Goal: Information Seeking & Learning: Check status

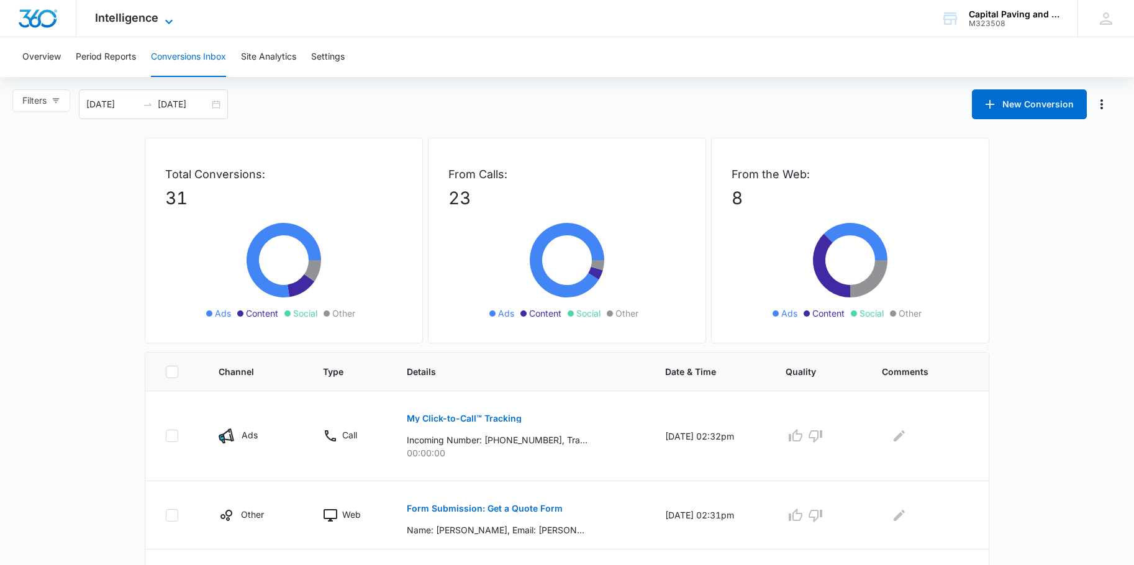
click at [107, 14] on span "Intelligence" at bounding box center [126, 17] width 63 height 13
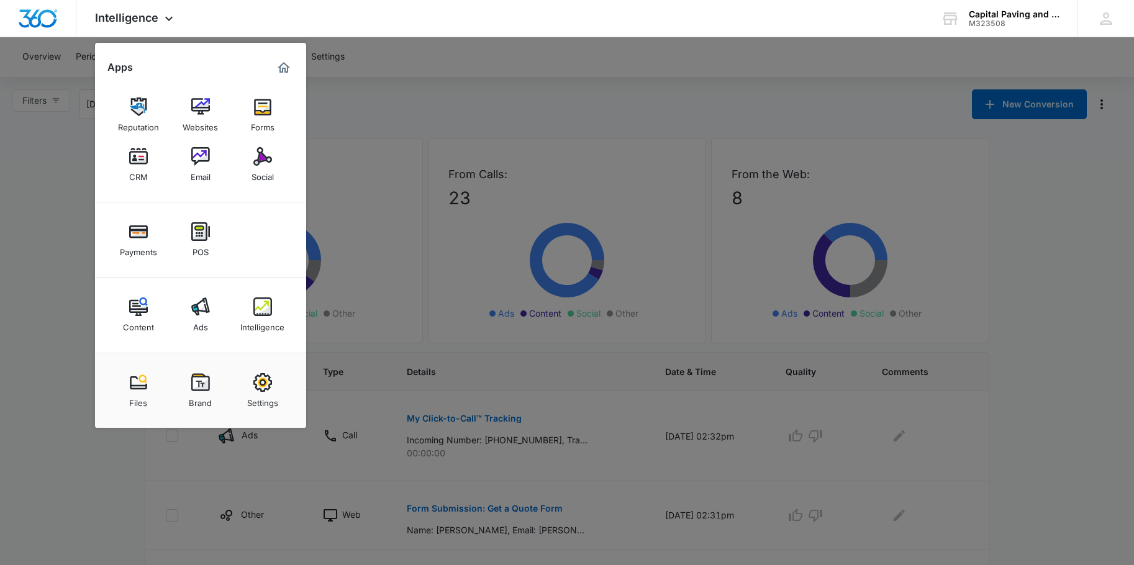
click at [203, 314] on img at bounding box center [200, 306] width 19 height 19
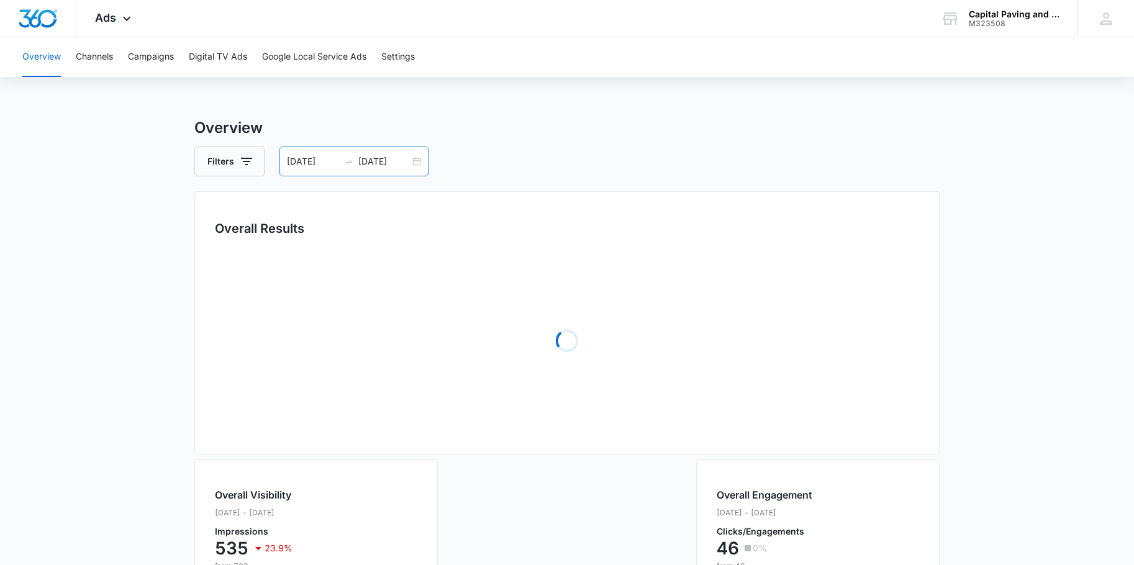
click at [377, 161] on input "[DATE]" at bounding box center [384, 162] width 52 height 14
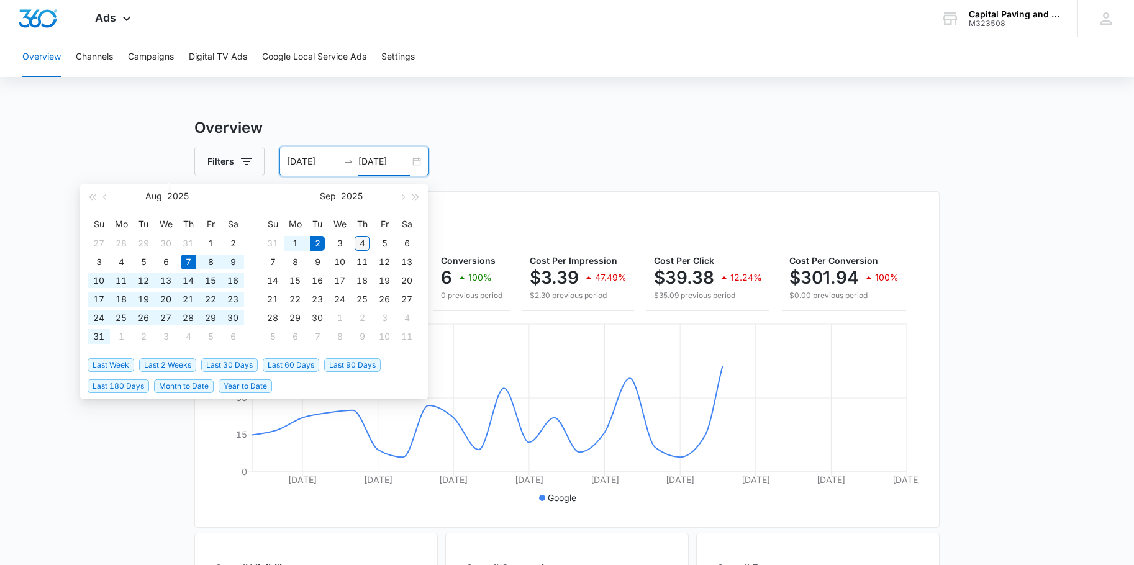
type input "[DATE]"
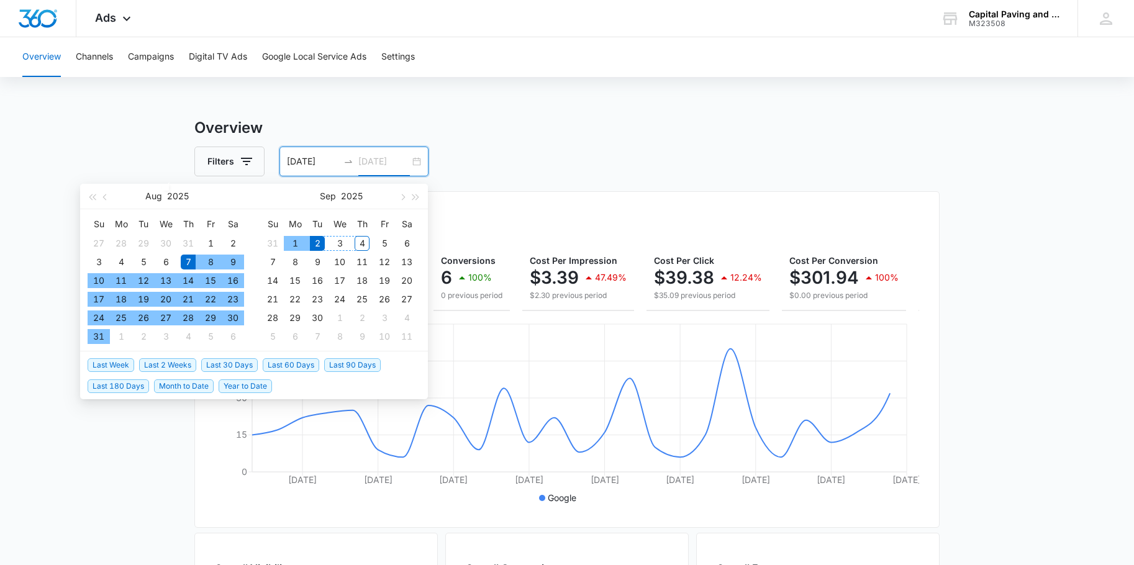
click at [365, 240] on div "4" at bounding box center [361, 243] width 15 height 15
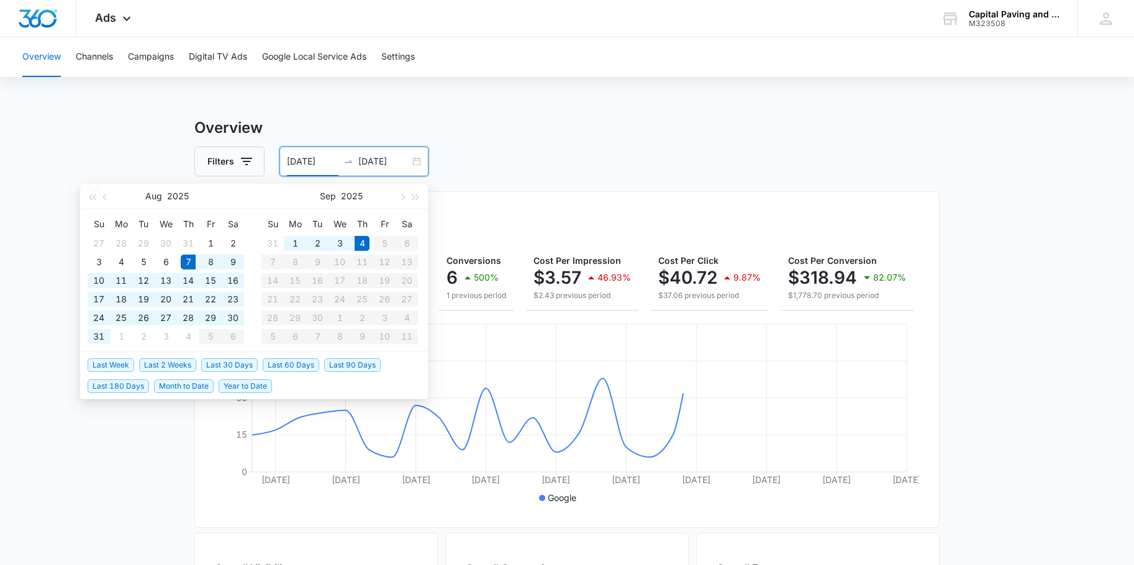
click at [575, 202] on div "Overall Results Impressions 536 26.78% 732 previous period Clicks/Engagements 4…" at bounding box center [566, 359] width 745 height 336
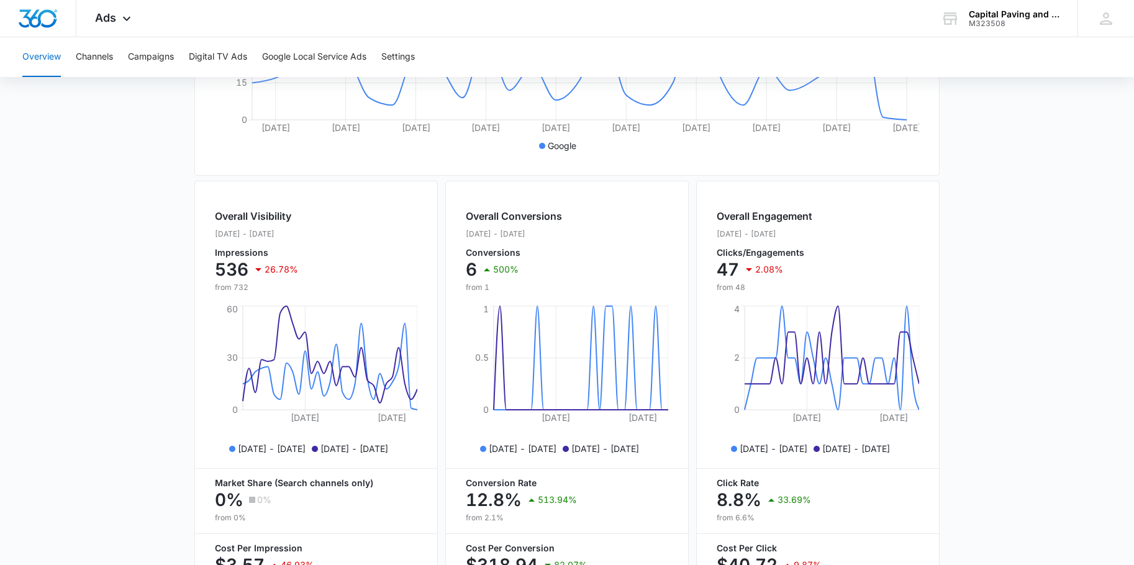
scroll to position [453, 0]
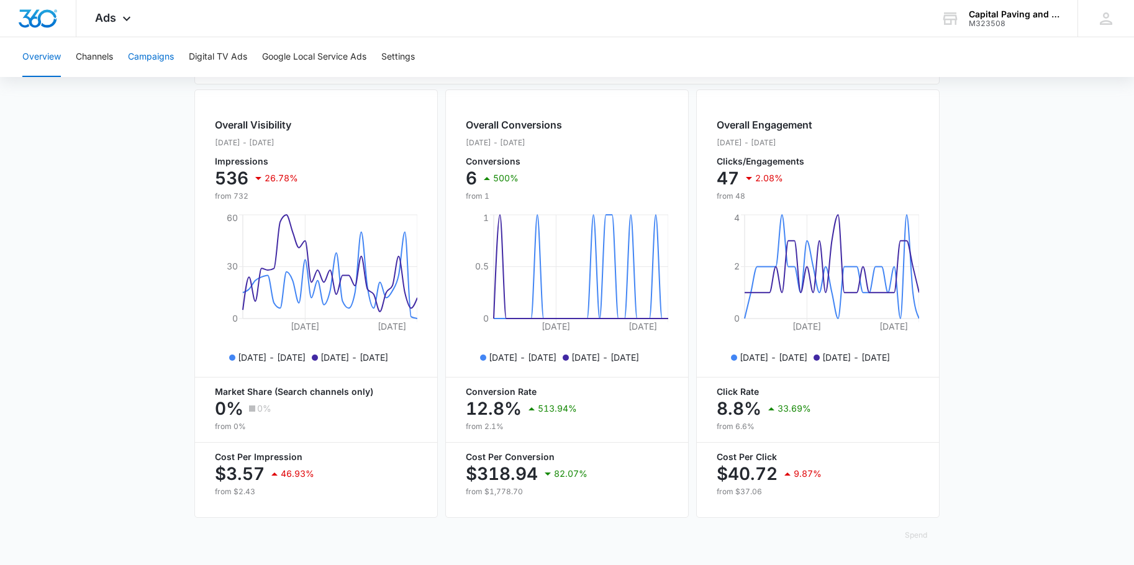
click at [153, 50] on button "Campaigns" at bounding box center [151, 57] width 46 height 40
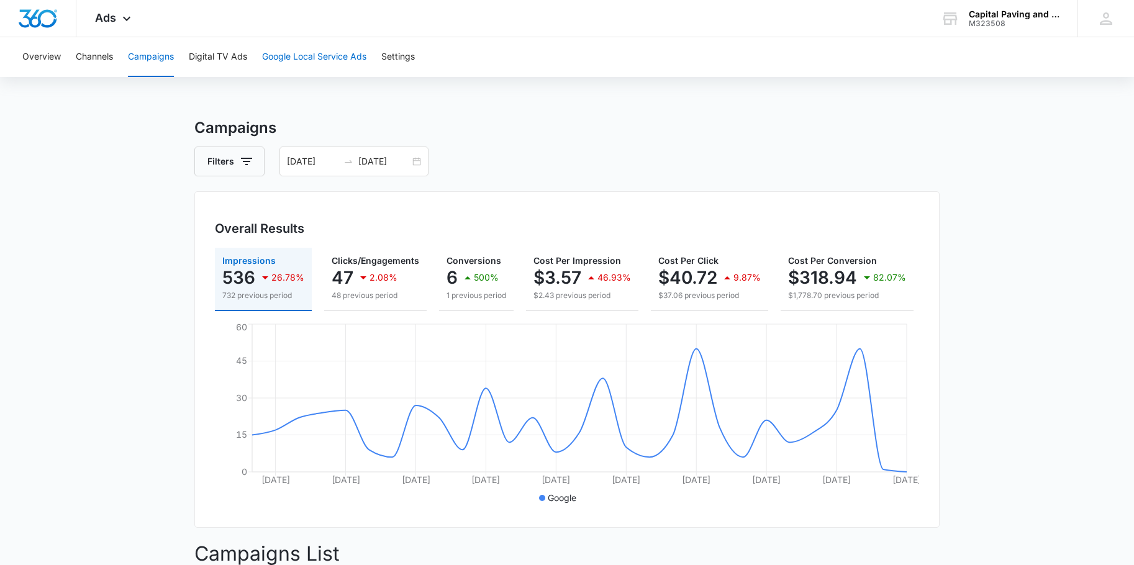
click at [319, 55] on button "Google Local Service Ads" at bounding box center [314, 57] width 104 height 40
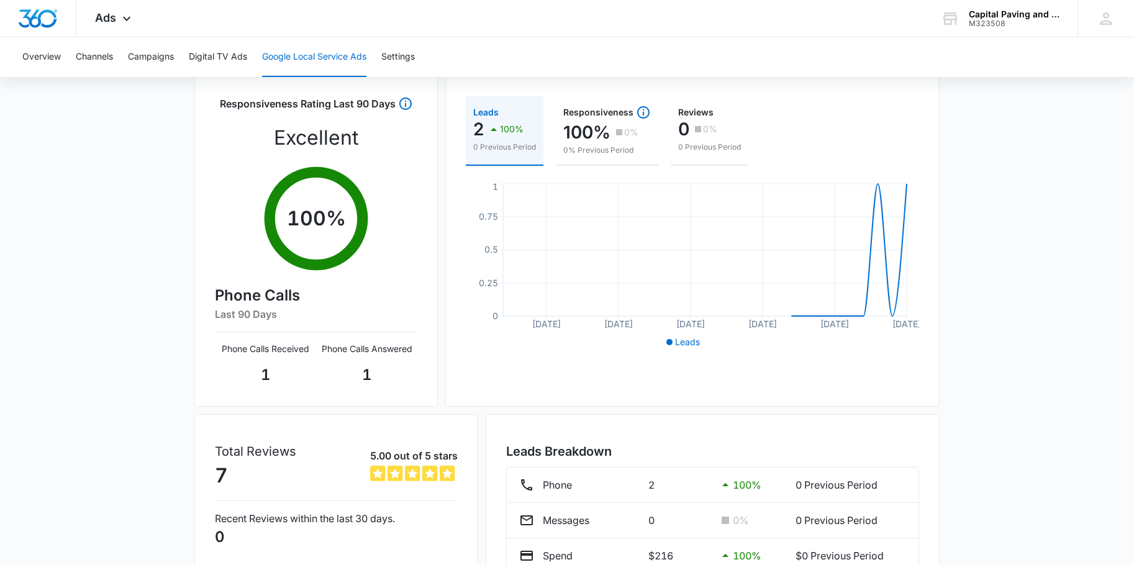
scroll to position [198, 0]
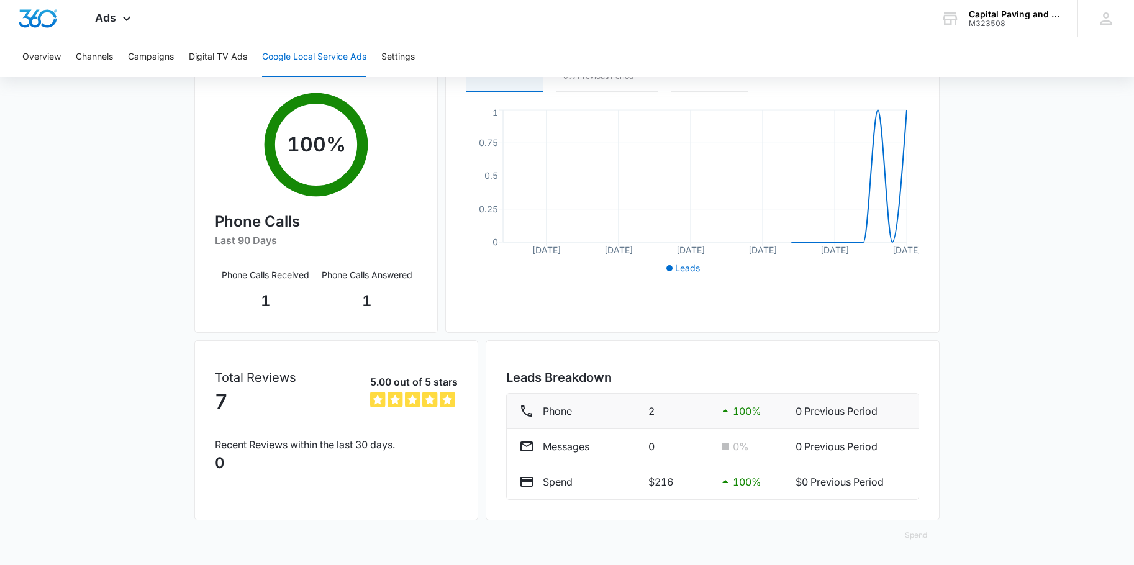
click at [724, 407] on icon at bounding box center [725, 410] width 15 height 15
click at [731, 415] on icon at bounding box center [725, 410] width 15 height 15
click at [664, 482] on p "$216" at bounding box center [678, 481] width 60 height 15
click at [828, 488] on p "$0 Previous Period" at bounding box center [850, 481] width 110 height 15
click at [543, 443] on p "Messages" at bounding box center [566, 446] width 47 height 15
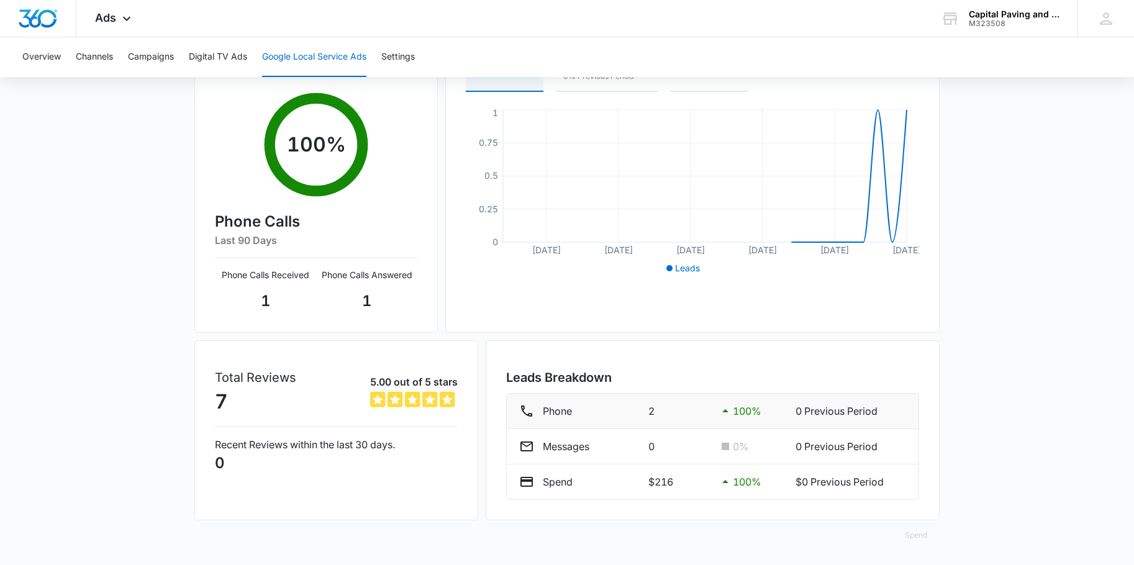
click at [539, 411] on div "Phone" at bounding box center [578, 410] width 119 height 15
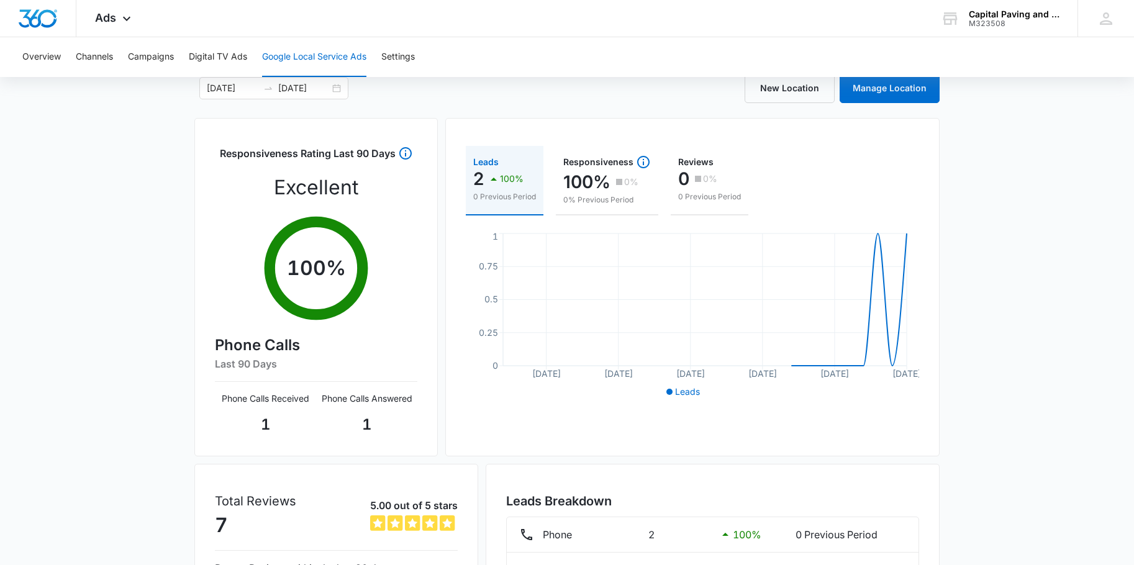
scroll to position [0, 0]
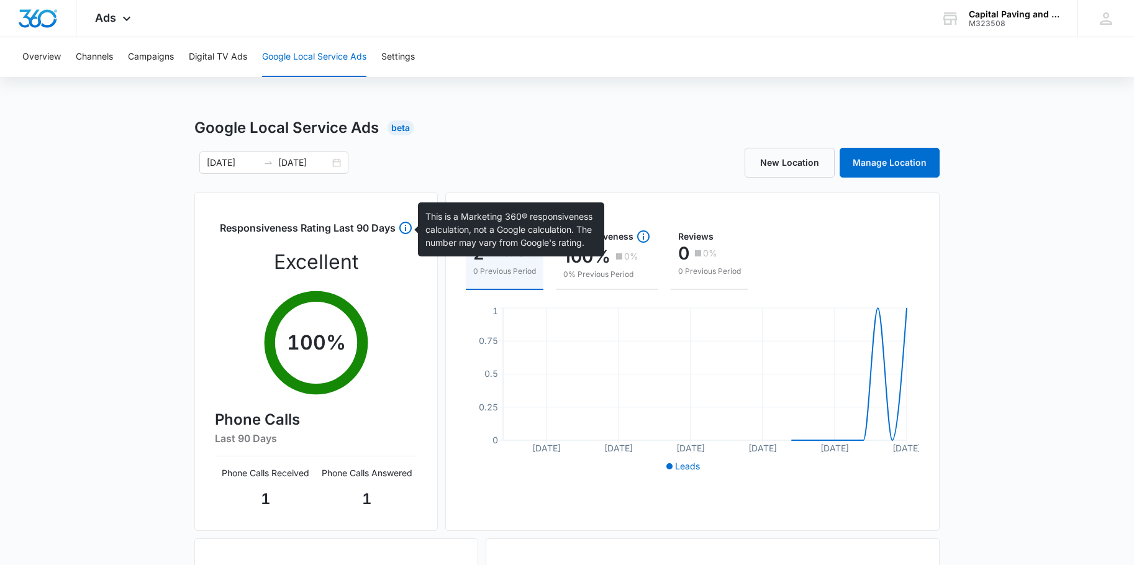
click at [403, 226] on icon at bounding box center [405, 227] width 15 height 15
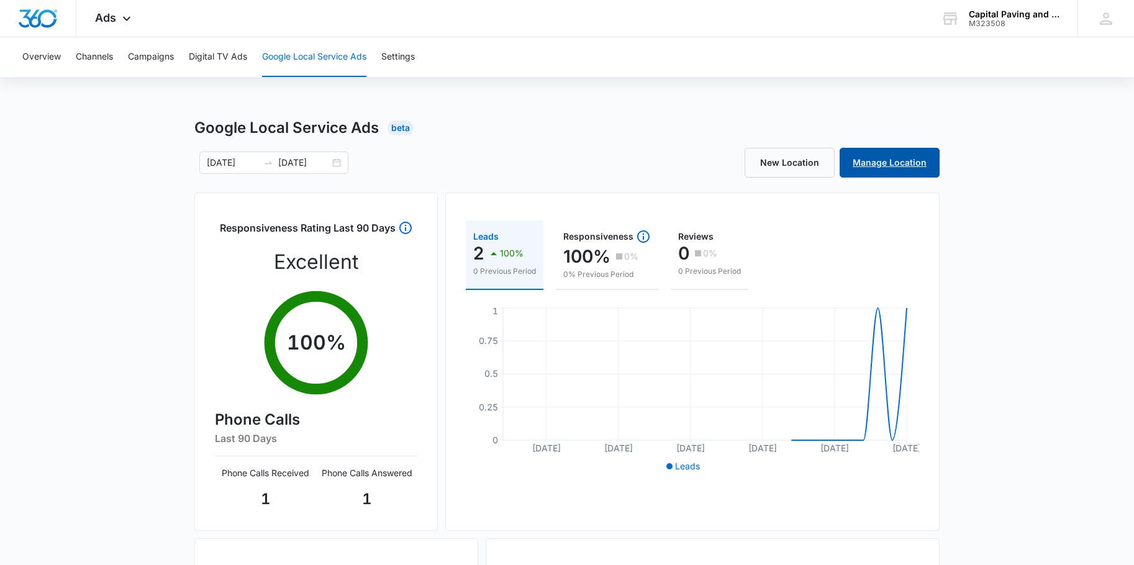
click at [890, 154] on link "Manage Location" at bounding box center [889, 163] width 100 height 30
